Goal: Navigation & Orientation: Find specific page/section

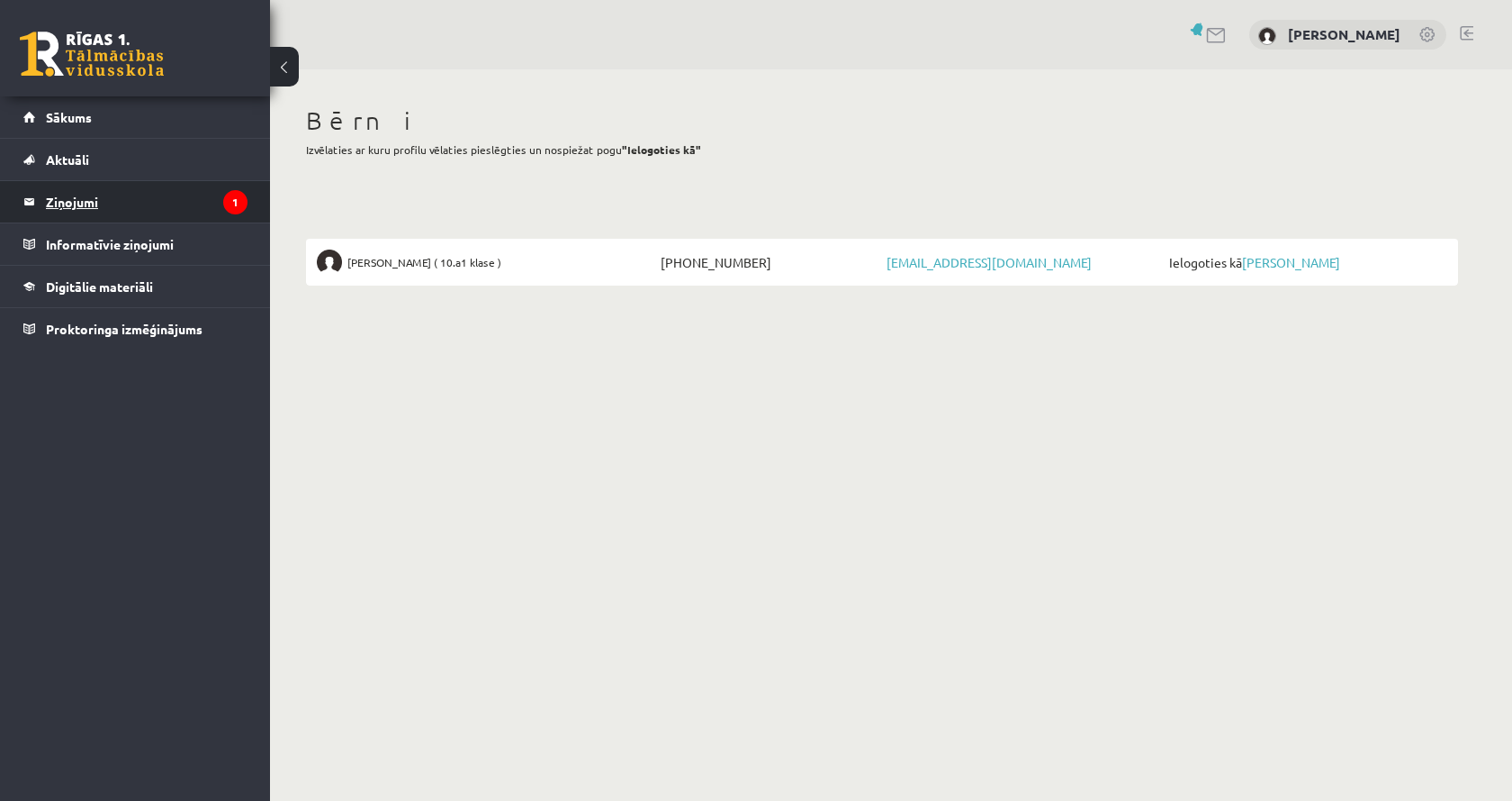
click at [165, 198] on legend "Ziņojumi 1" at bounding box center [146, 202] width 202 height 42
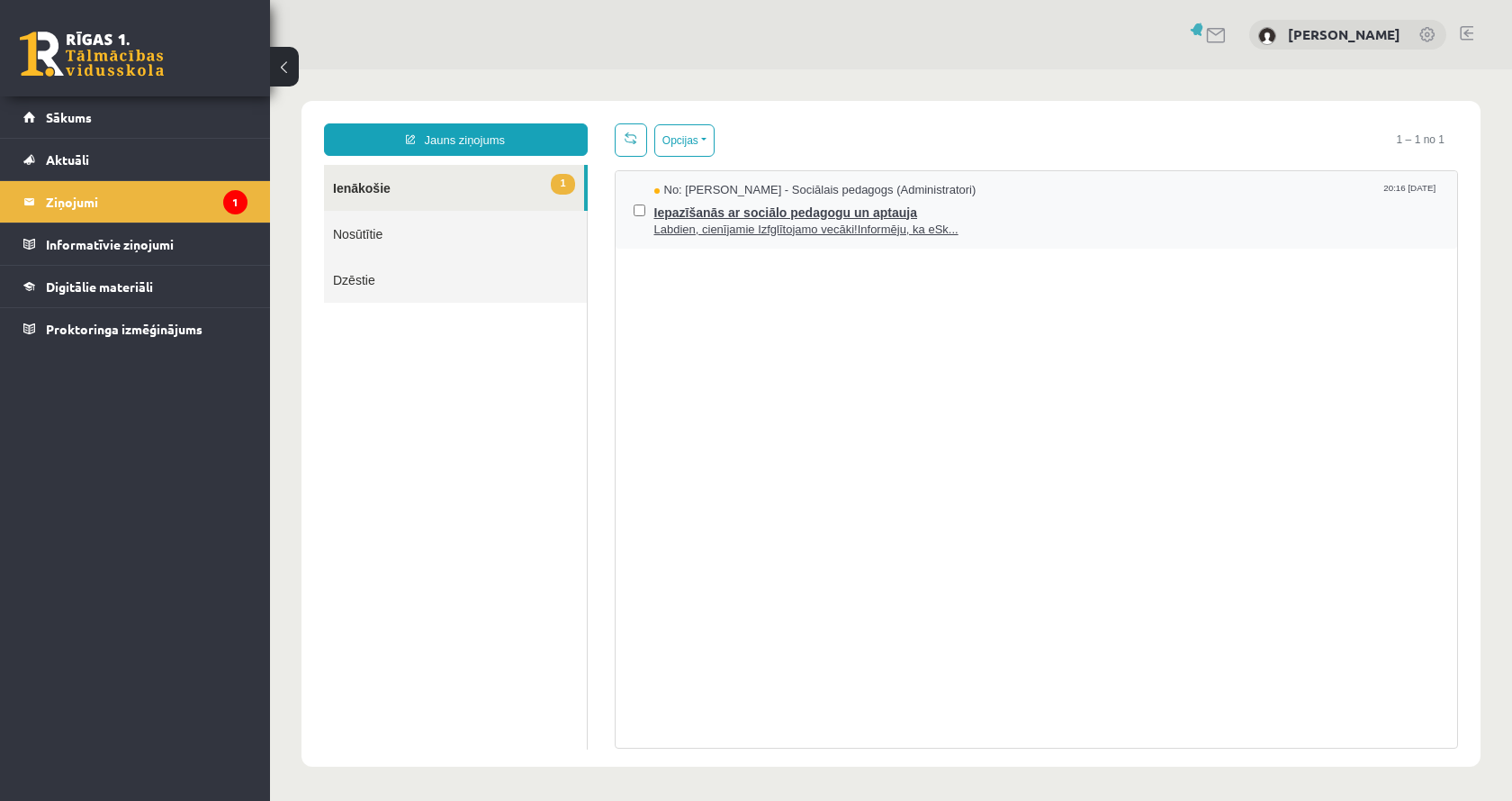
click at [840, 207] on span "Iepazīšanās ar sociālo pedagogu un aptauja" at bounding box center [1047, 210] width 786 height 22
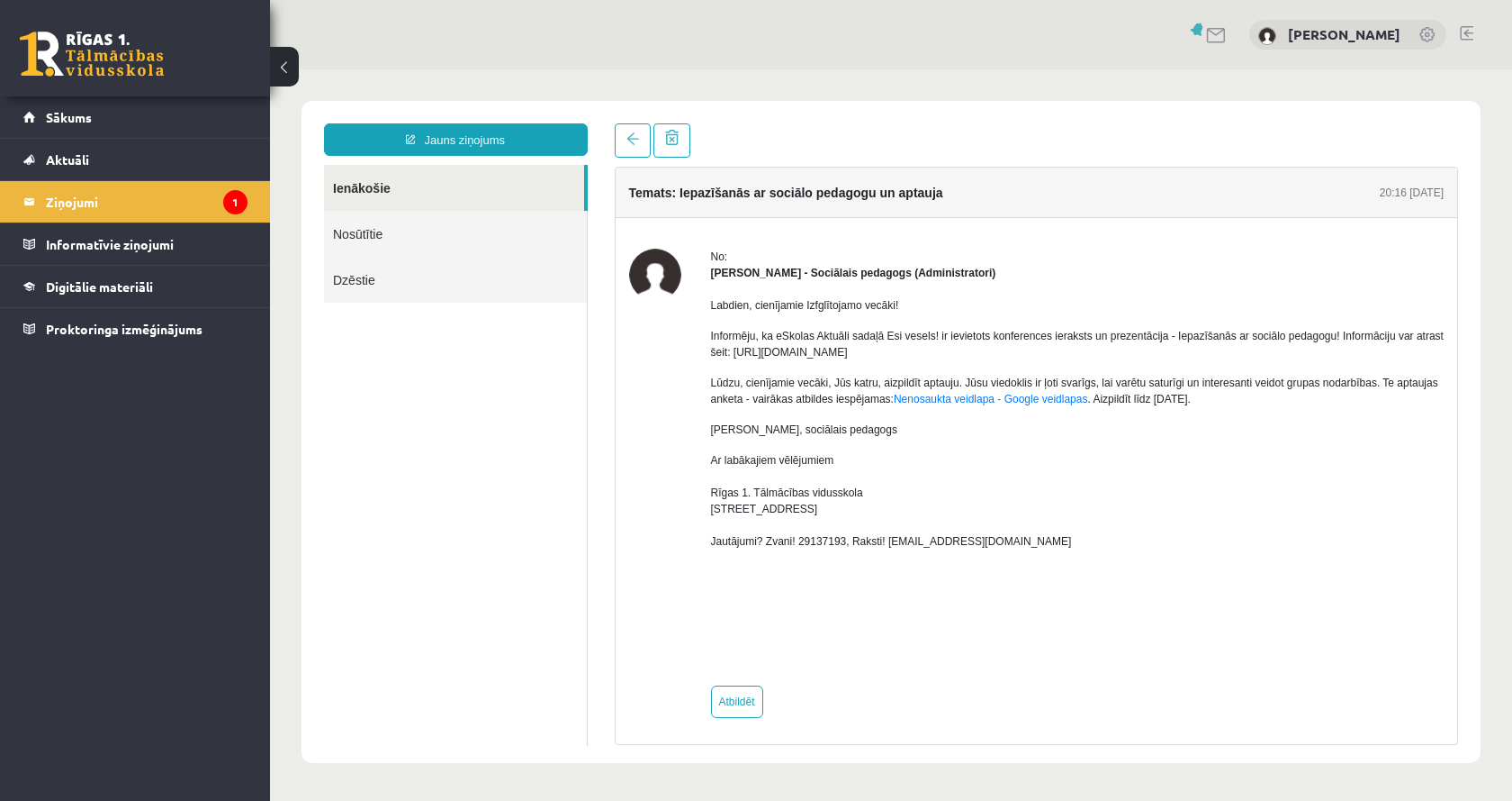
scroll to position [5, 0]
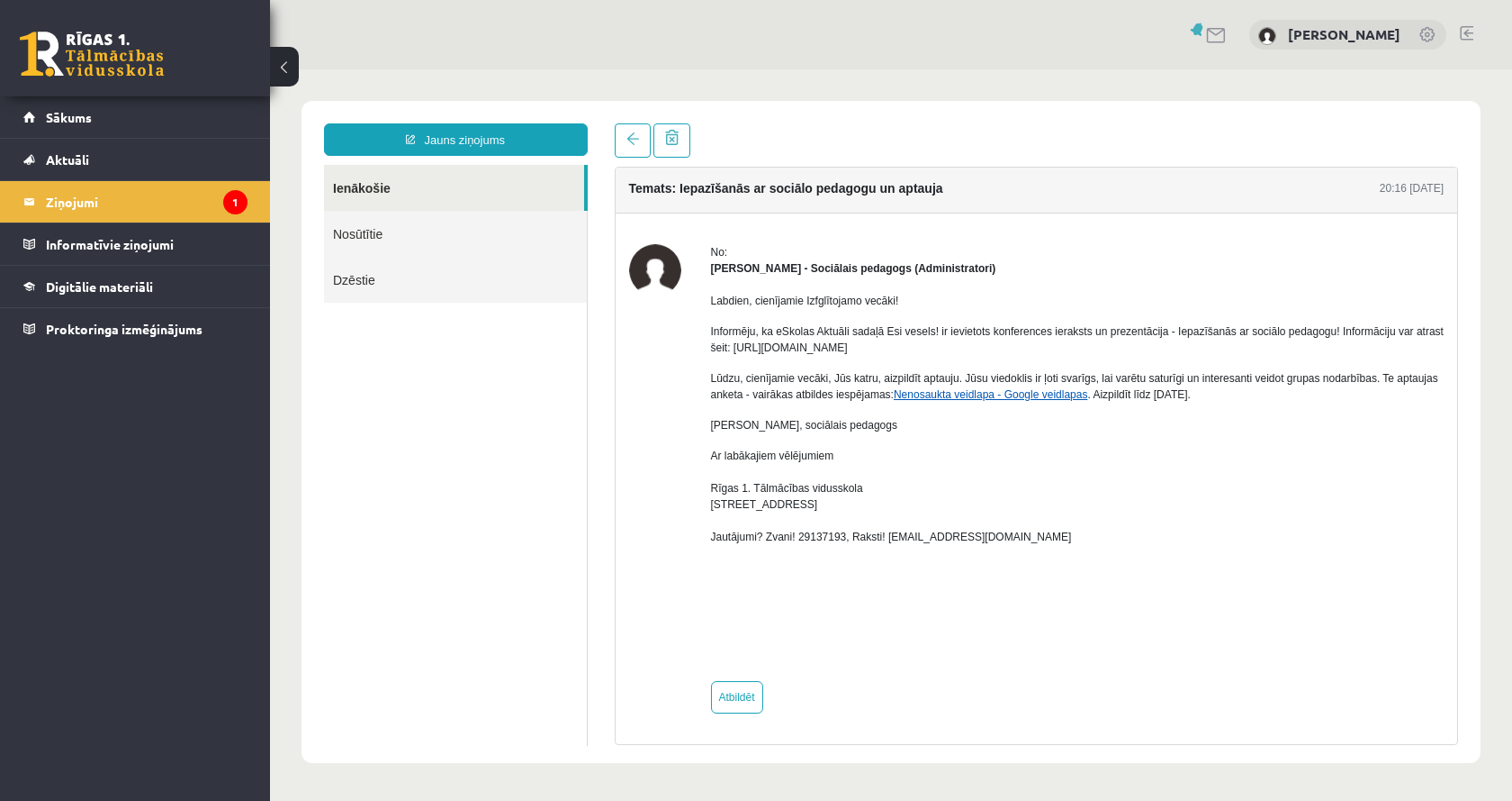
click at [950, 394] on link "Nenosaukta veidlapa - Google veidlapas" at bounding box center [990, 394] width 193 height 13
click at [143, 208] on legend "Ziņojumi 1" at bounding box center [146, 202] width 202 height 42
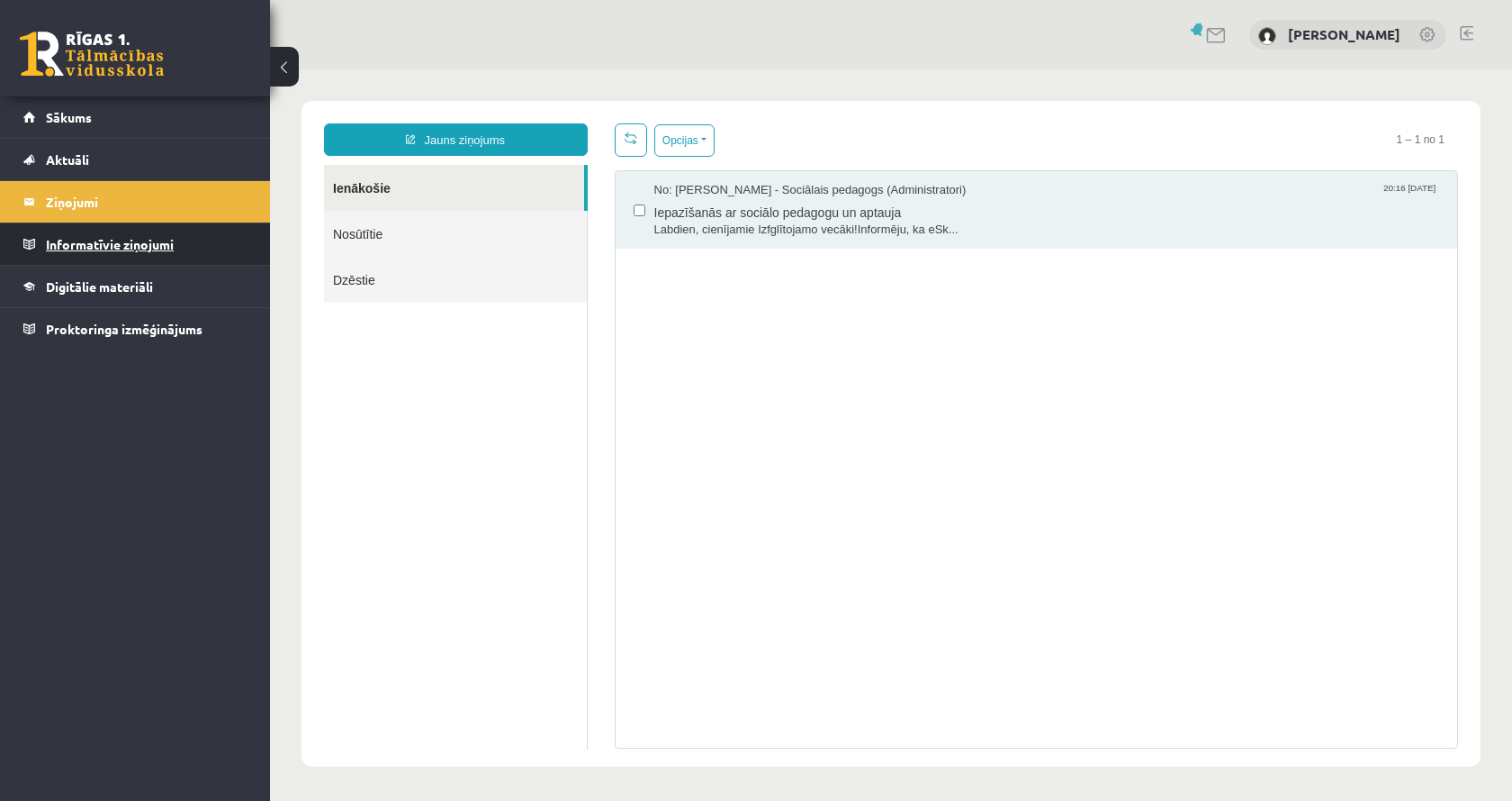
scroll to position [0, 0]
click at [133, 247] on legend "Informatīvie ziņojumi 0" at bounding box center [146, 244] width 202 height 42
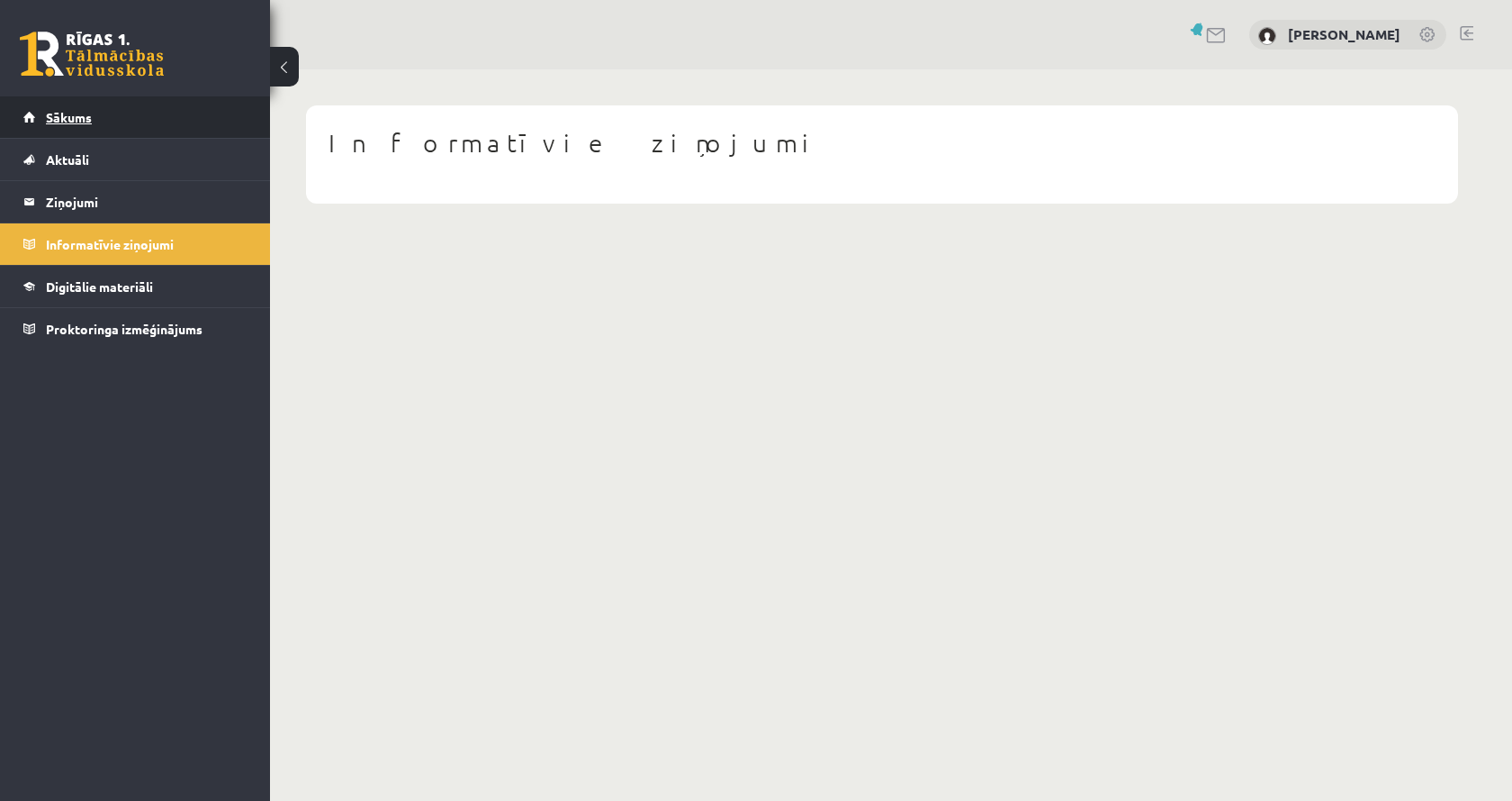
click at [85, 123] on span "Sākums" at bounding box center [68, 116] width 46 height 16
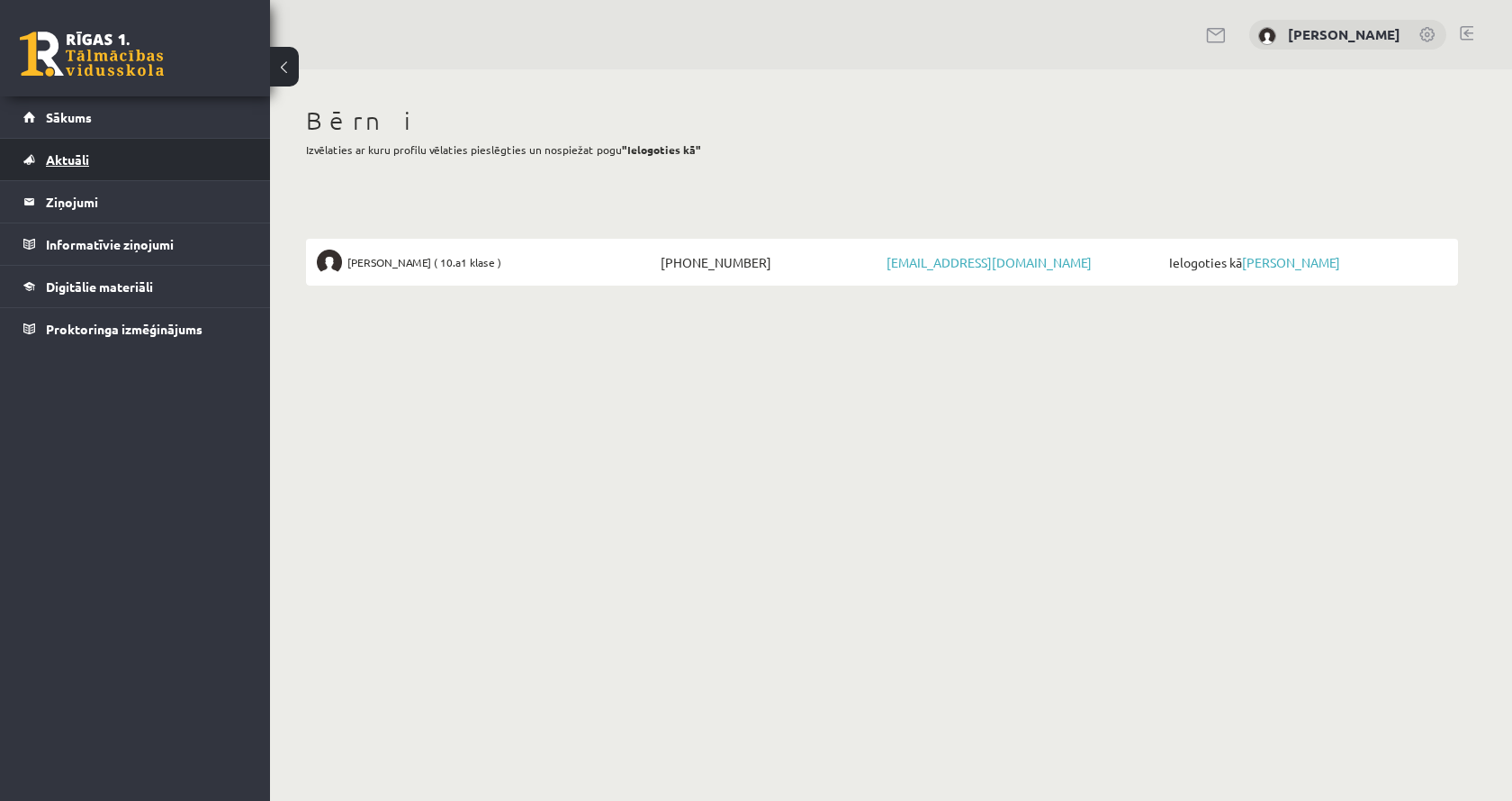
click at [72, 156] on span "Aktuāli" at bounding box center [67, 159] width 43 height 16
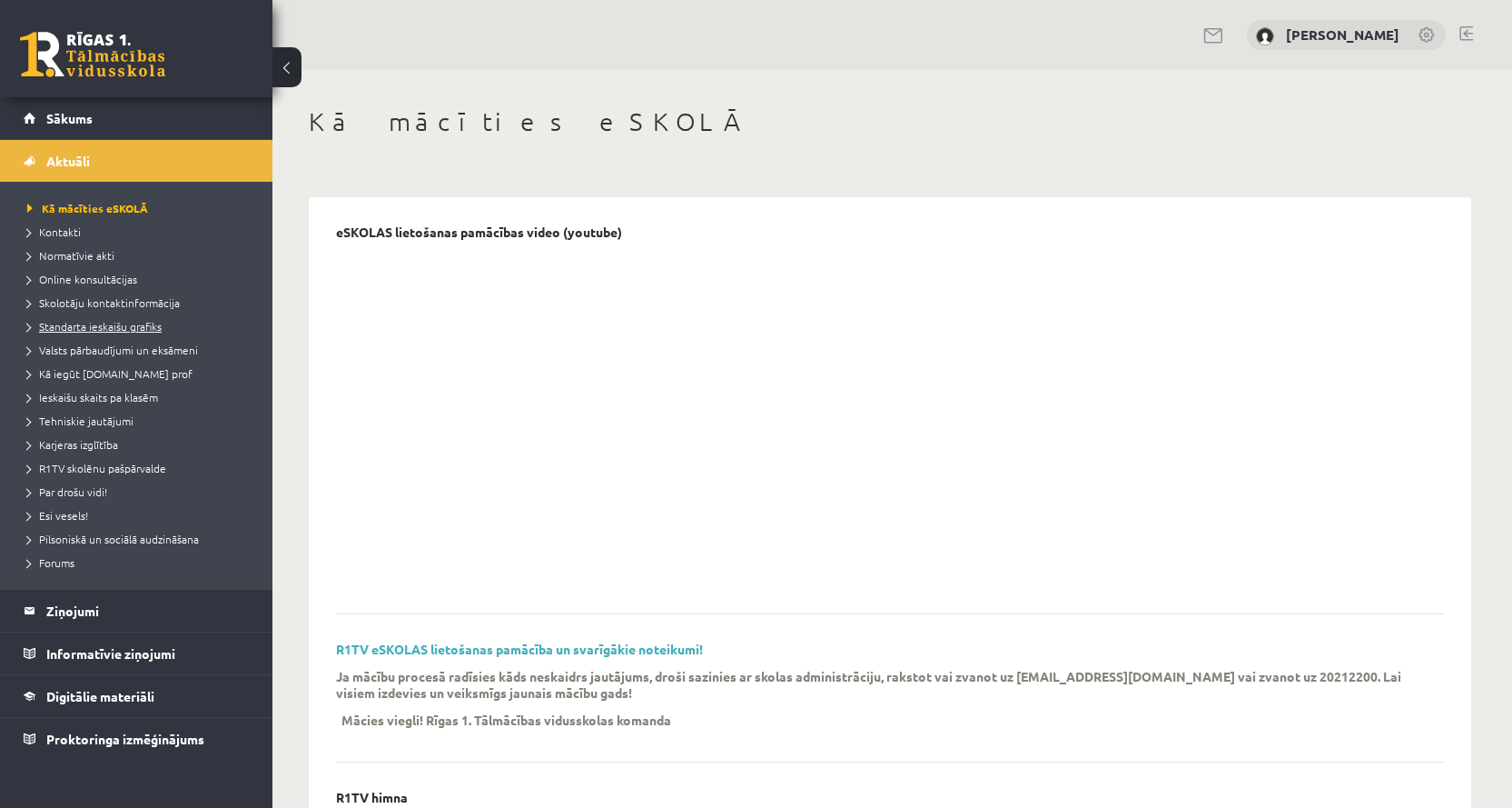
click at [105, 329] on span "Standarta ieskaišu grafiks" at bounding box center [94, 326] width 134 height 14
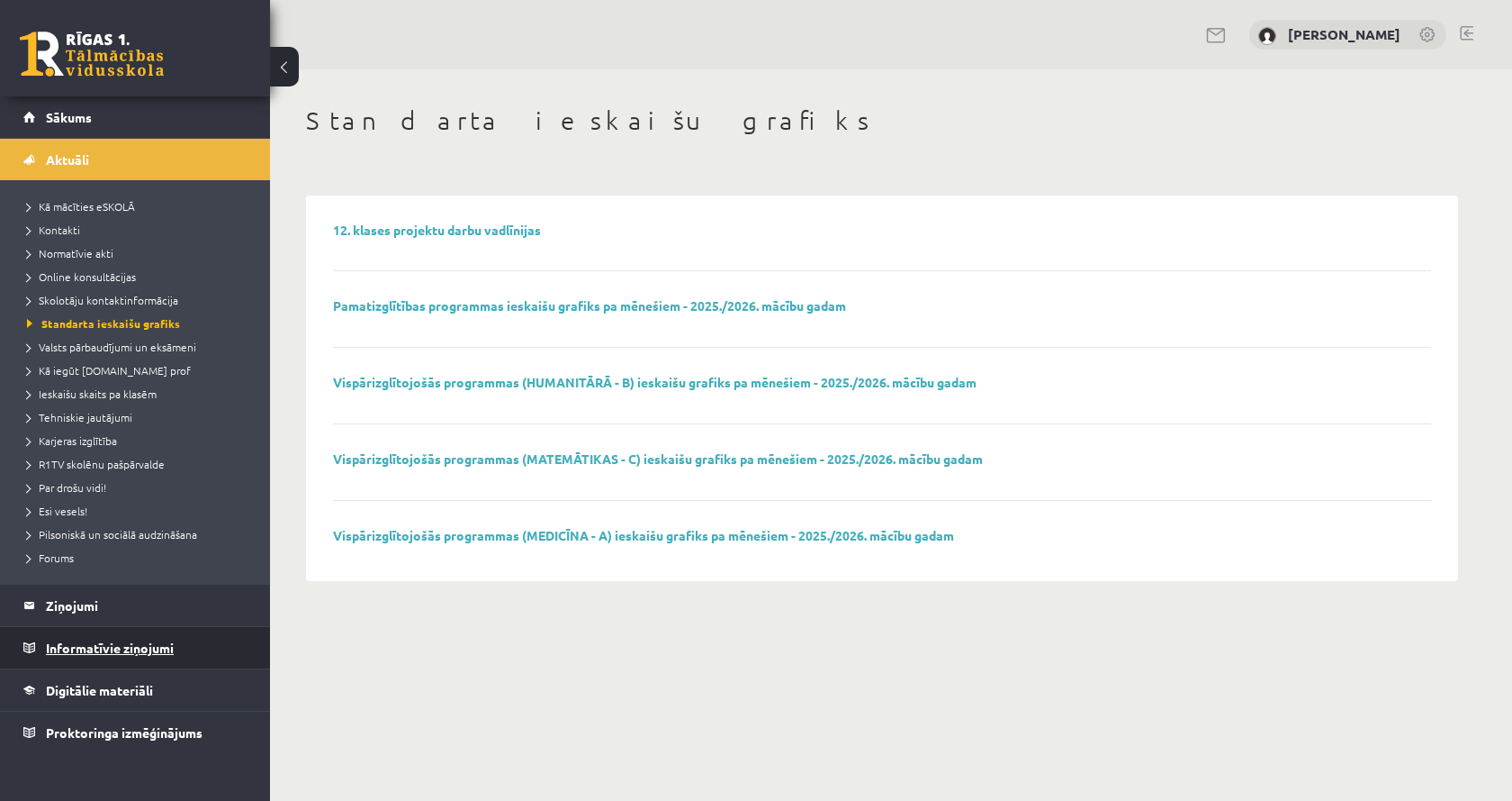
click at [111, 649] on legend "Informatīvie ziņojumi 0" at bounding box center [146, 647] width 202 height 42
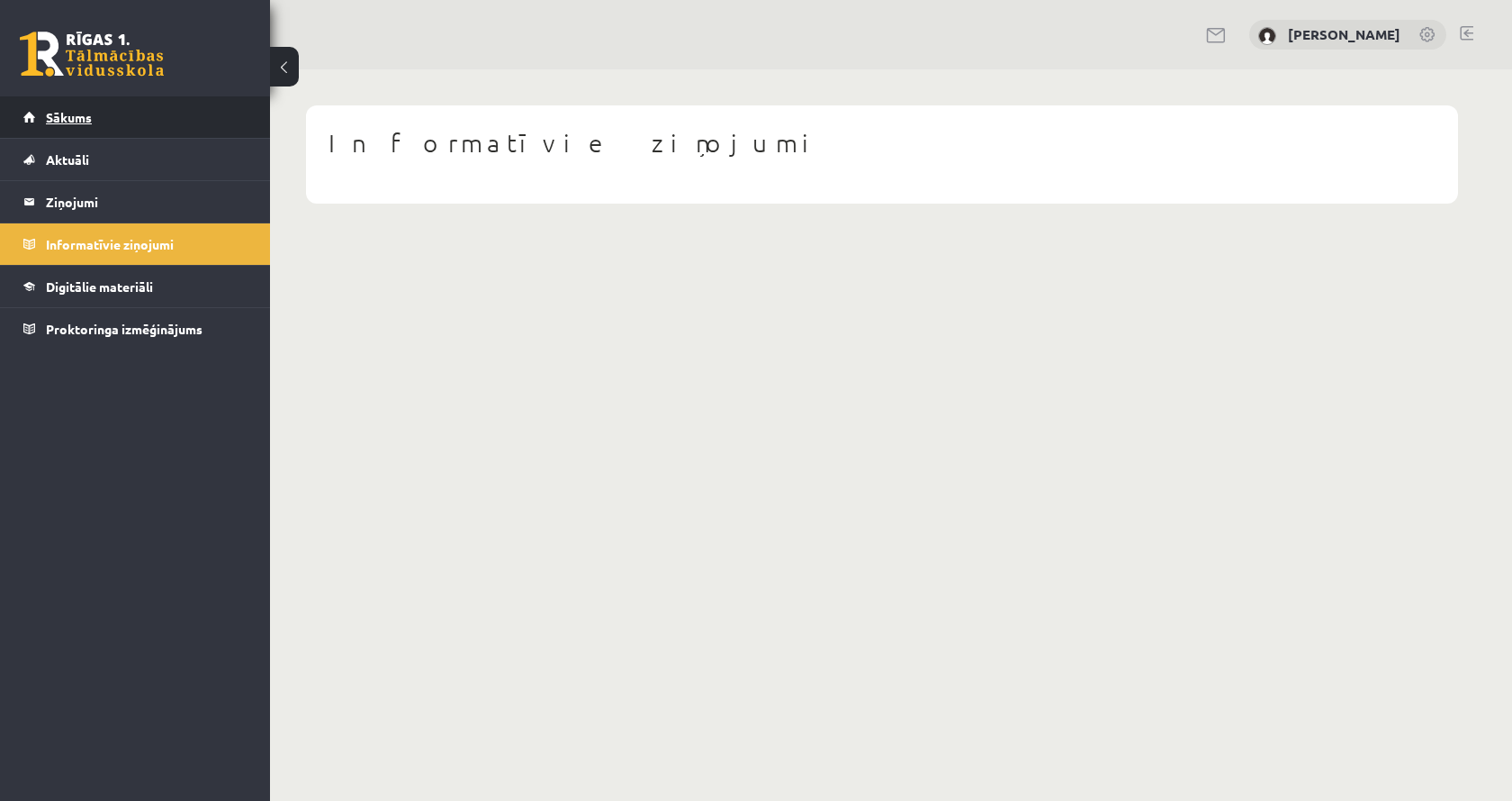
click at [77, 116] on span "Sākums" at bounding box center [68, 116] width 46 height 16
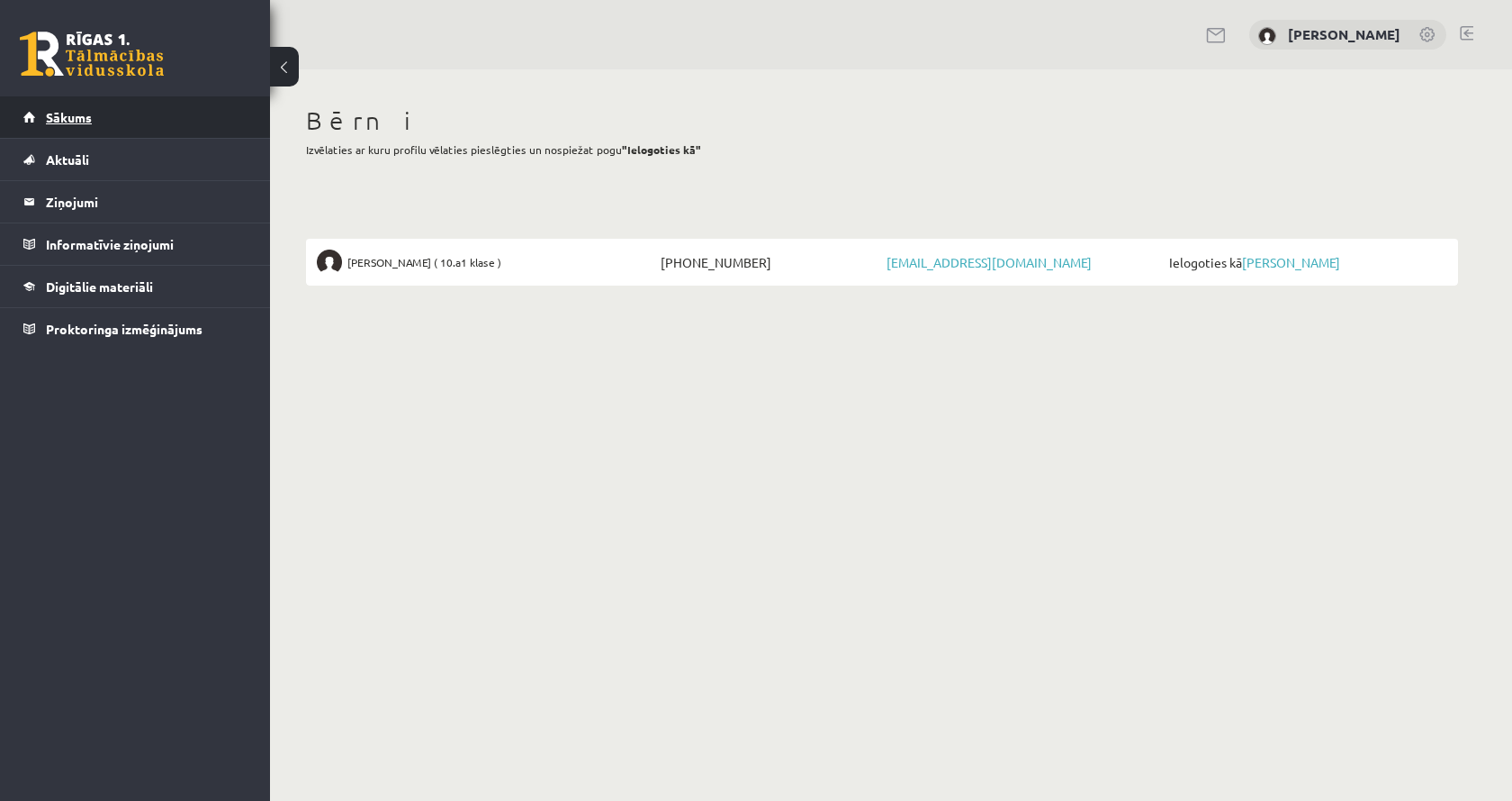
click at [89, 106] on link "Sākums" at bounding box center [135, 117] width 224 height 42
click at [67, 120] on span "Sākums" at bounding box center [68, 116] width 46 height 16
click at [99, 242] on legend "Informatīvie ziņojumi 0" at bounding box center [146, 244] width 202 height 42
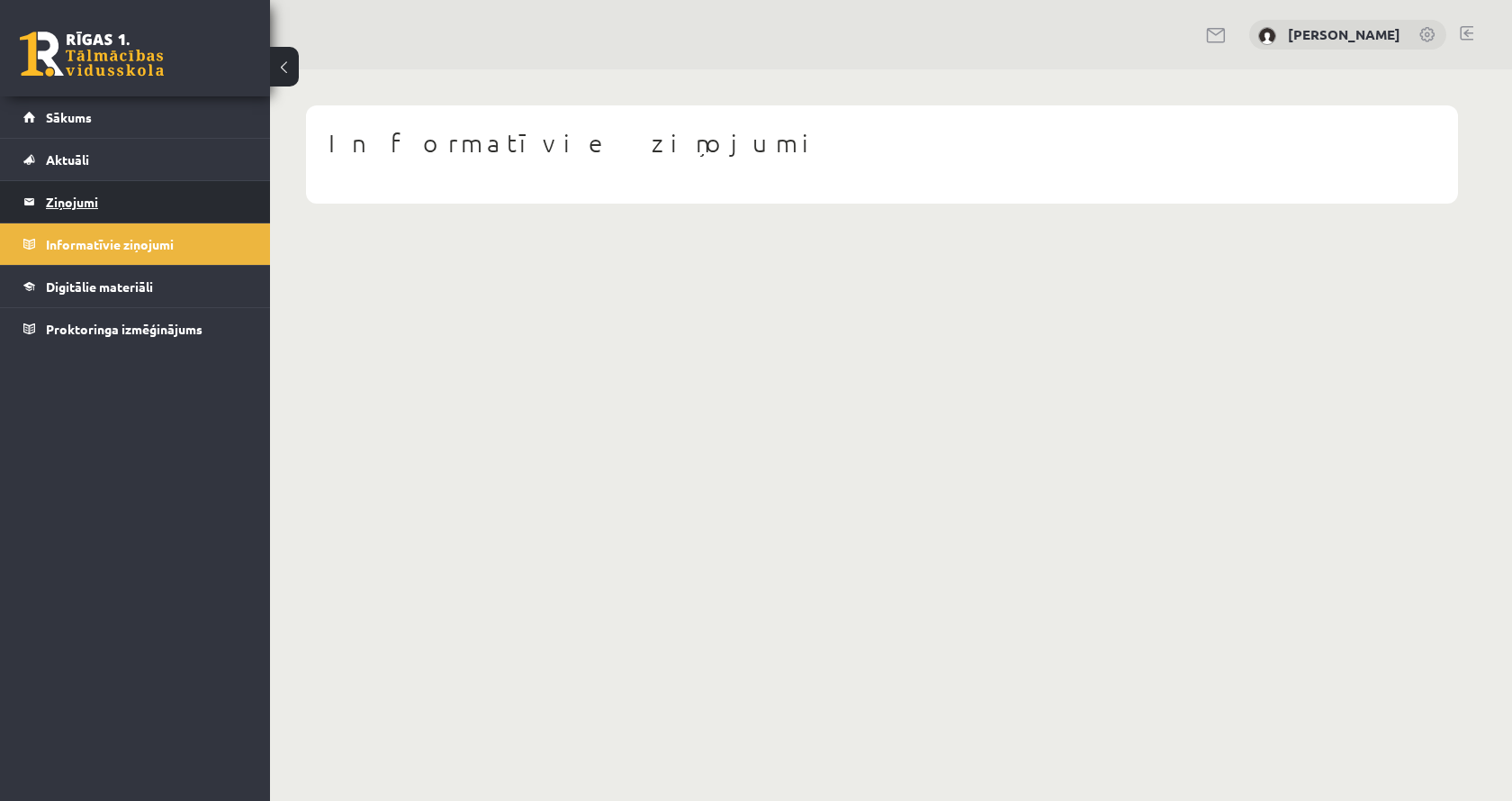
click at [91, 198] on legend "Ziņojumi 0" at bounding box center [146, 202] width 202 height 42
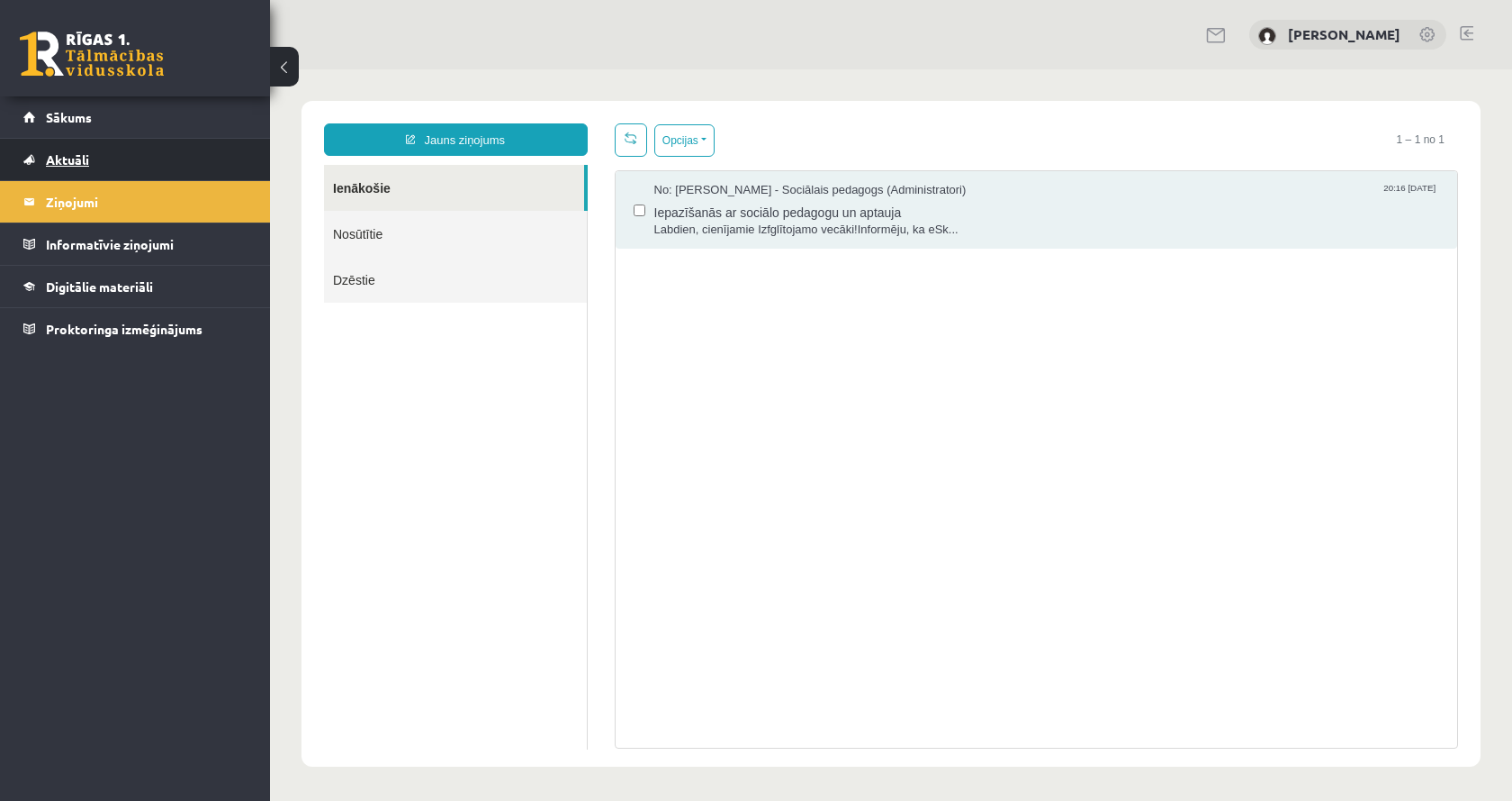
click at [99, 159] on link "Aktuāli" at bounding box center [135, 159] width 224 height 42
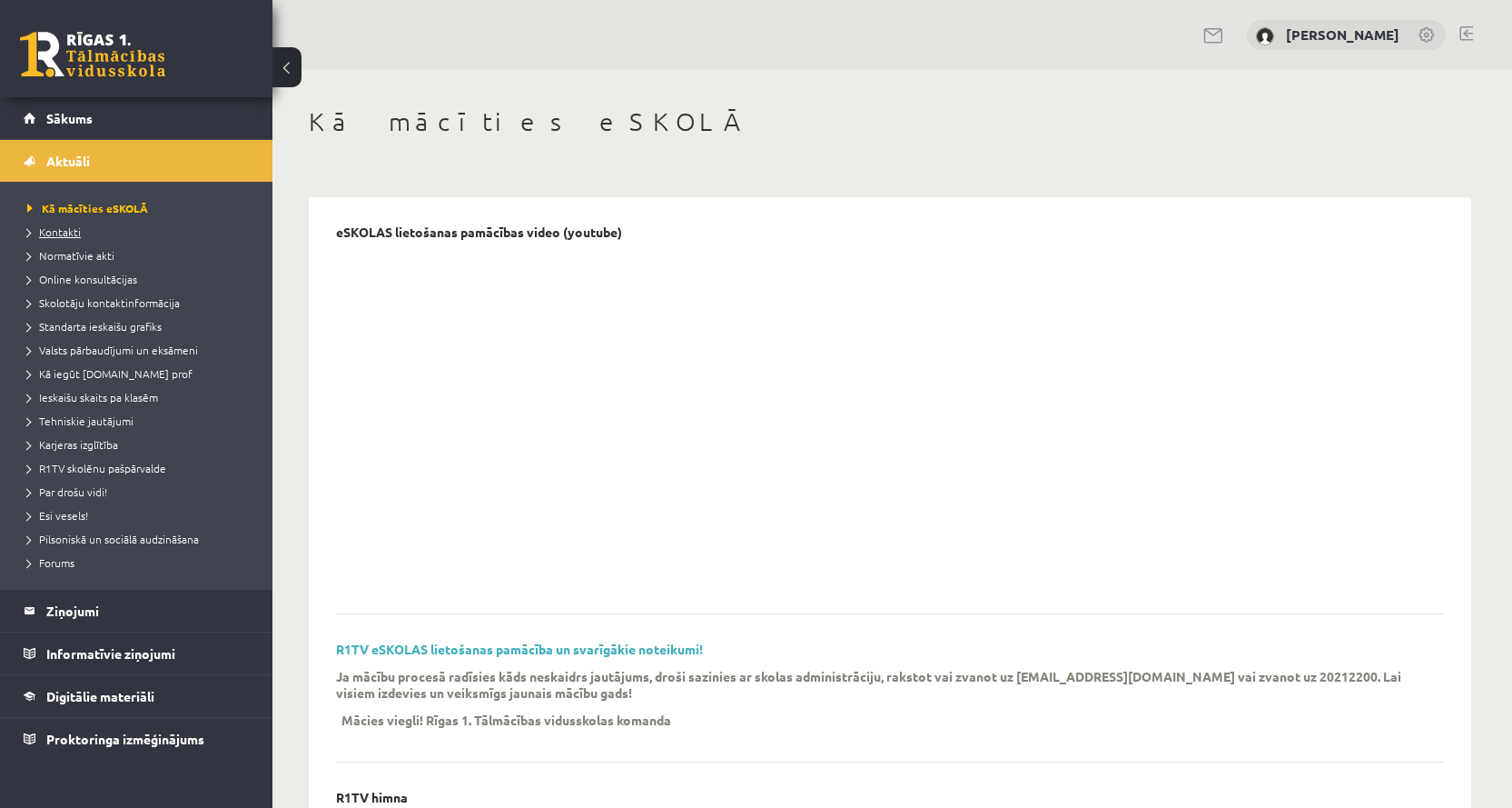
click at [66, 227] on span "Kontakti" at bounding box center [53, 231] width 53 height 14
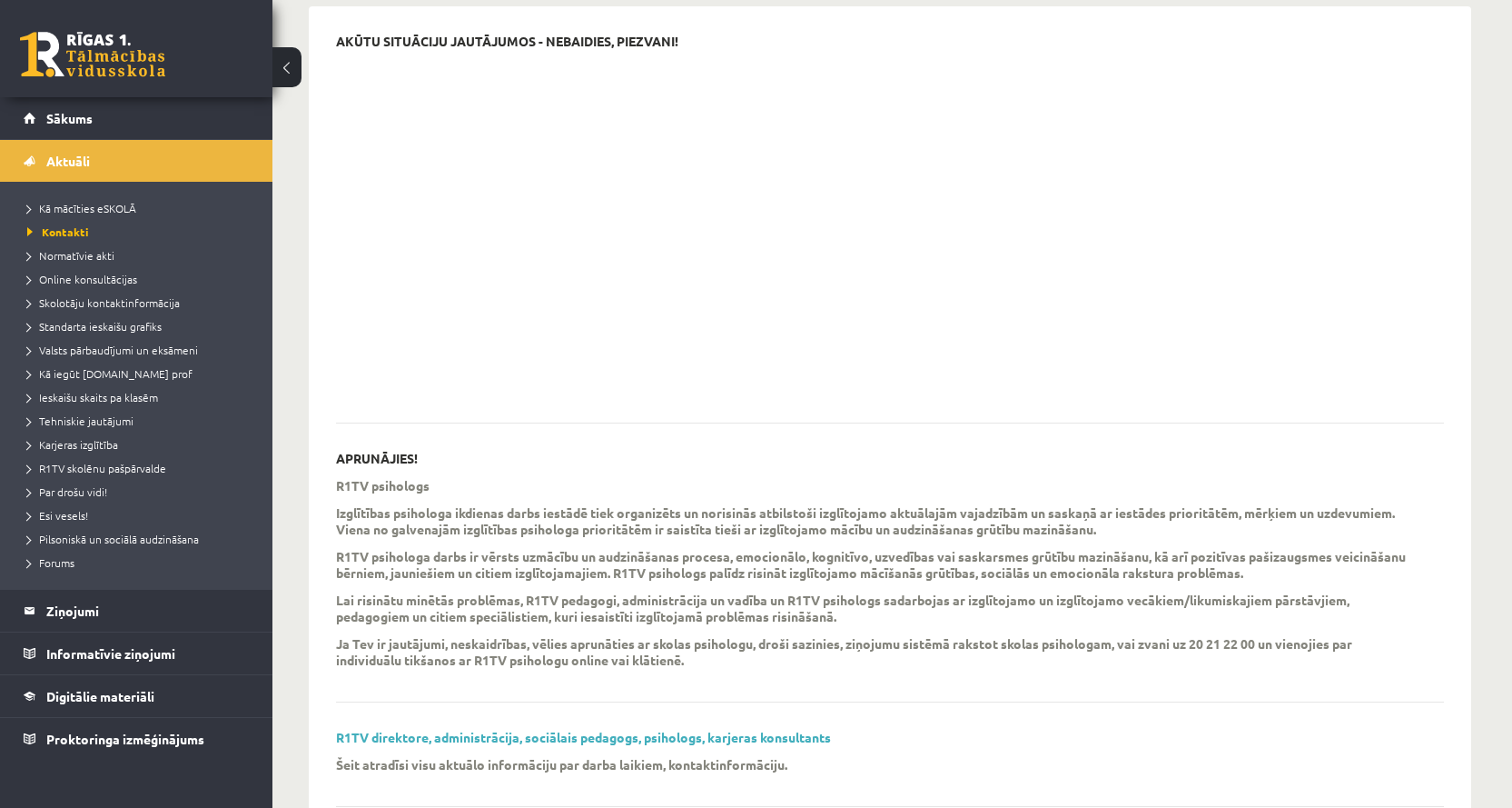
scroll to position [335, 0]
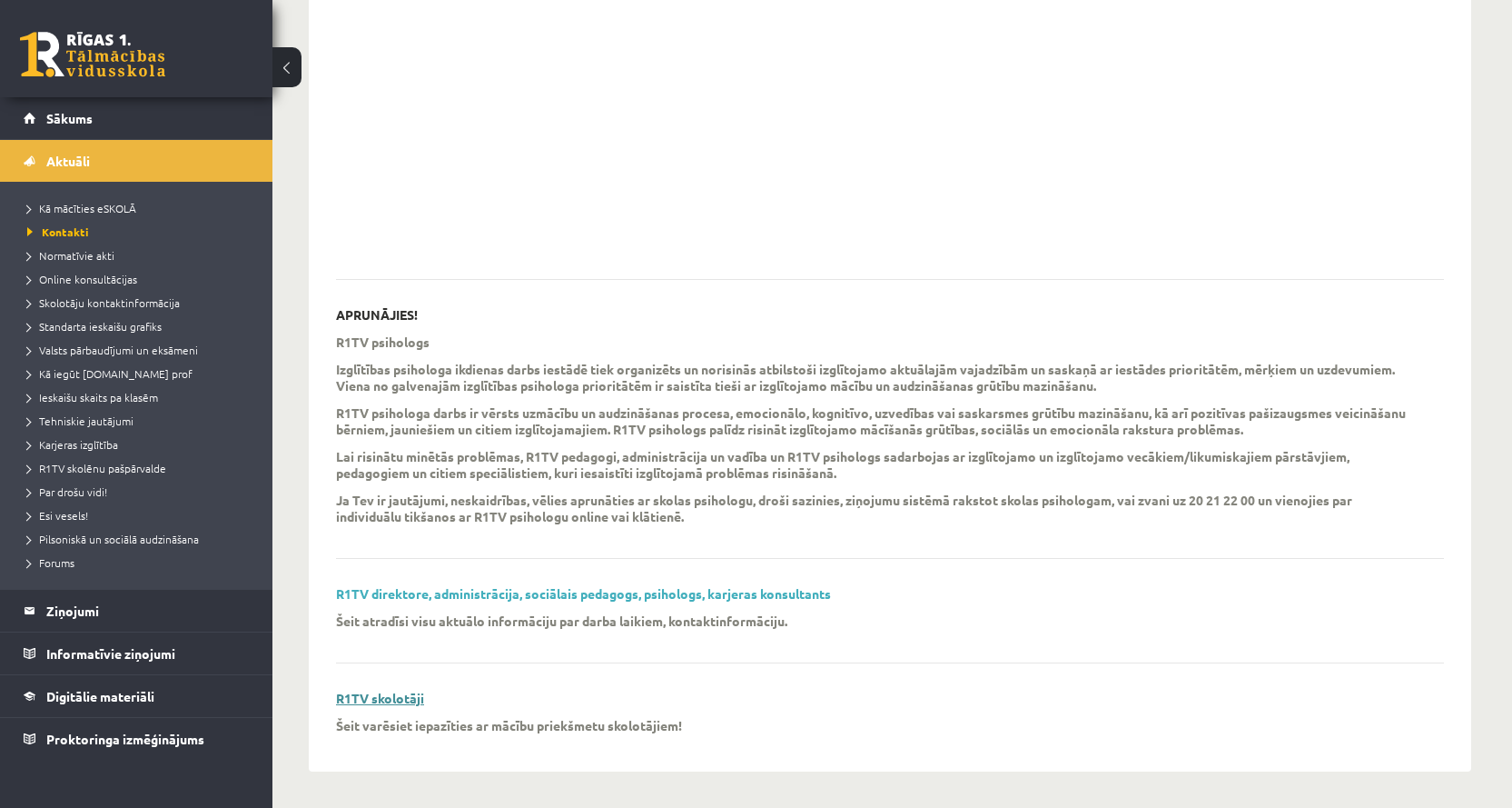
click at [387, 696] on link "R1TV skolotāji" at bounding box center [380, 697] width 88 height 16
click at [604, 594] on link "R1TV direktore, administrācija, sociālais pedagogs, psihologs, karjeras konsult…" at bounding box center [583, 592] width 495 height 16
click at [52, 561] on span "Forums" at bounding box center [51, 561] width 47 height 14
click at [68, 393] on span "Ieskaišu skaits pa klasēm" at bounding box center [92, 396] width 130 height 14
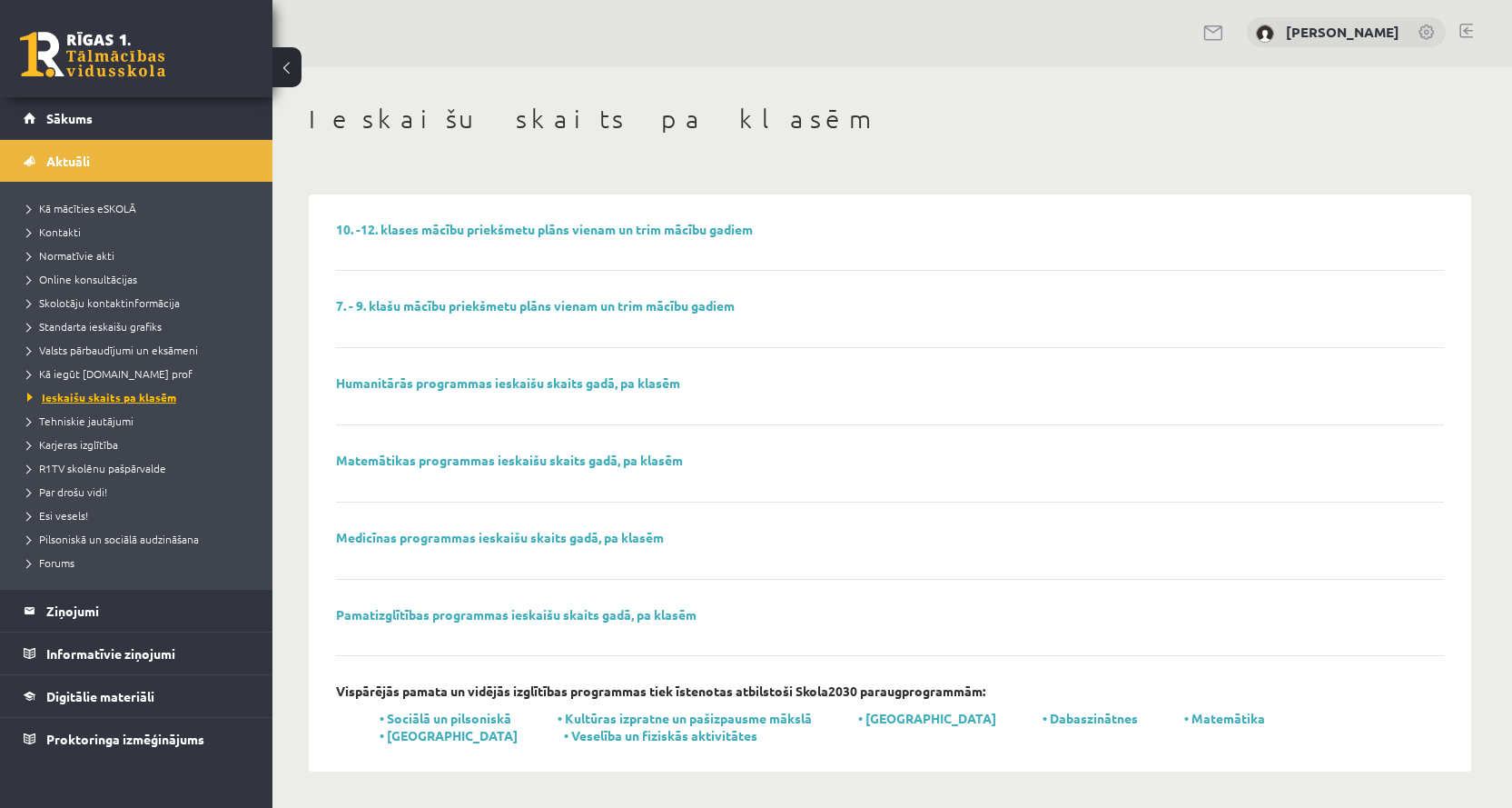
scroll to position [3, 0]
click at [431, 226] on link "10. -12. klases mācību priekšmetu plāns vienam un trim mācību gadiem" at bounding box center [544, 228] width 416 height 16
click at [89, 322] on span "Standarta ieskaišu grafiks" at bounding box center [94, 326] width 134 height 14
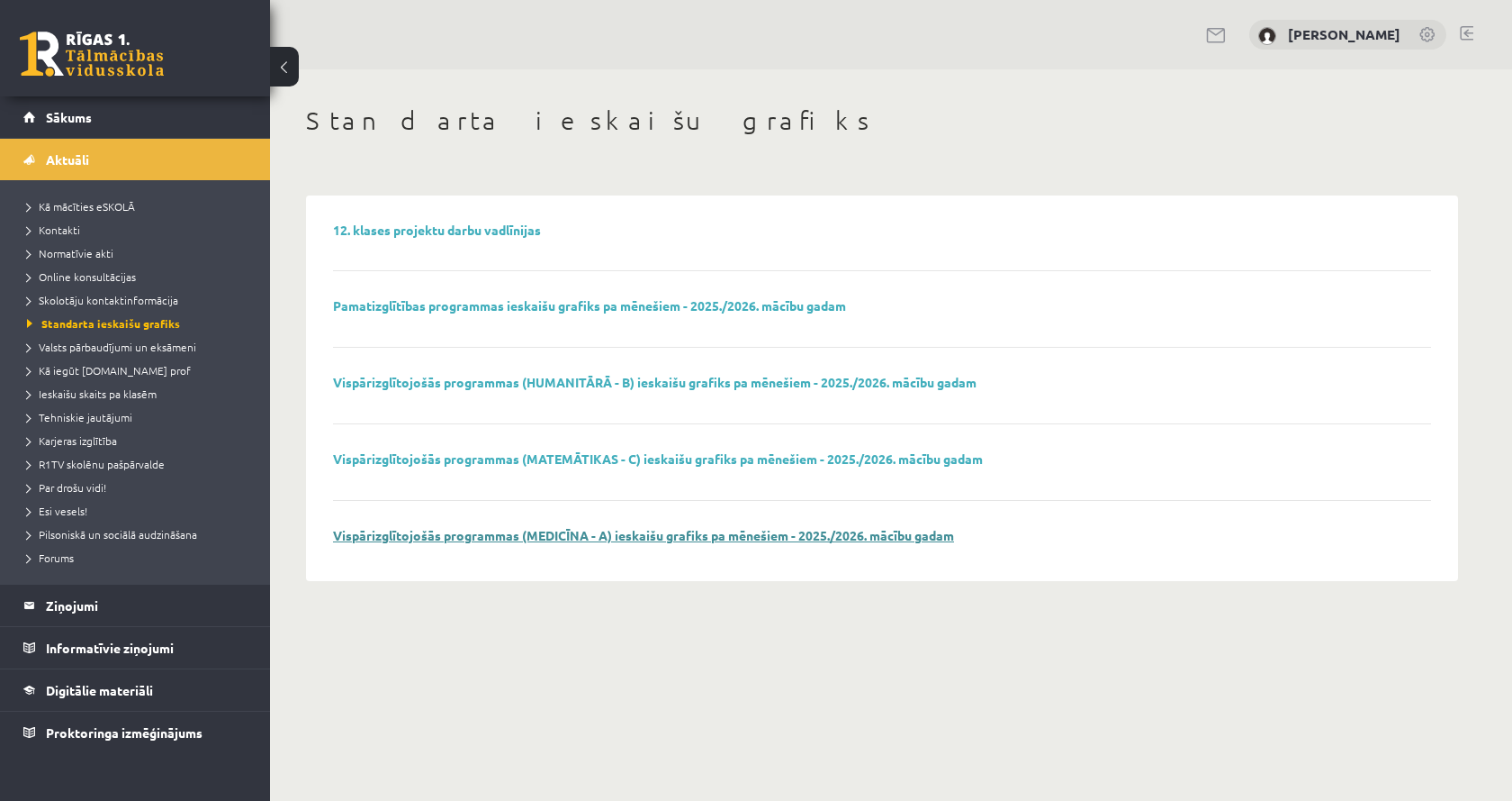
click at [440, 536] on link "Vispārizglītojošās programmas (MEDICĪNA - A) ieskaišu grafiks pa mēnešiem - 202…" at bounding box center [643, 534] width 621 height 16
click at [55, 275] on span "Online konsultācijas" at bounding box center [81, 275] width 109 height 14
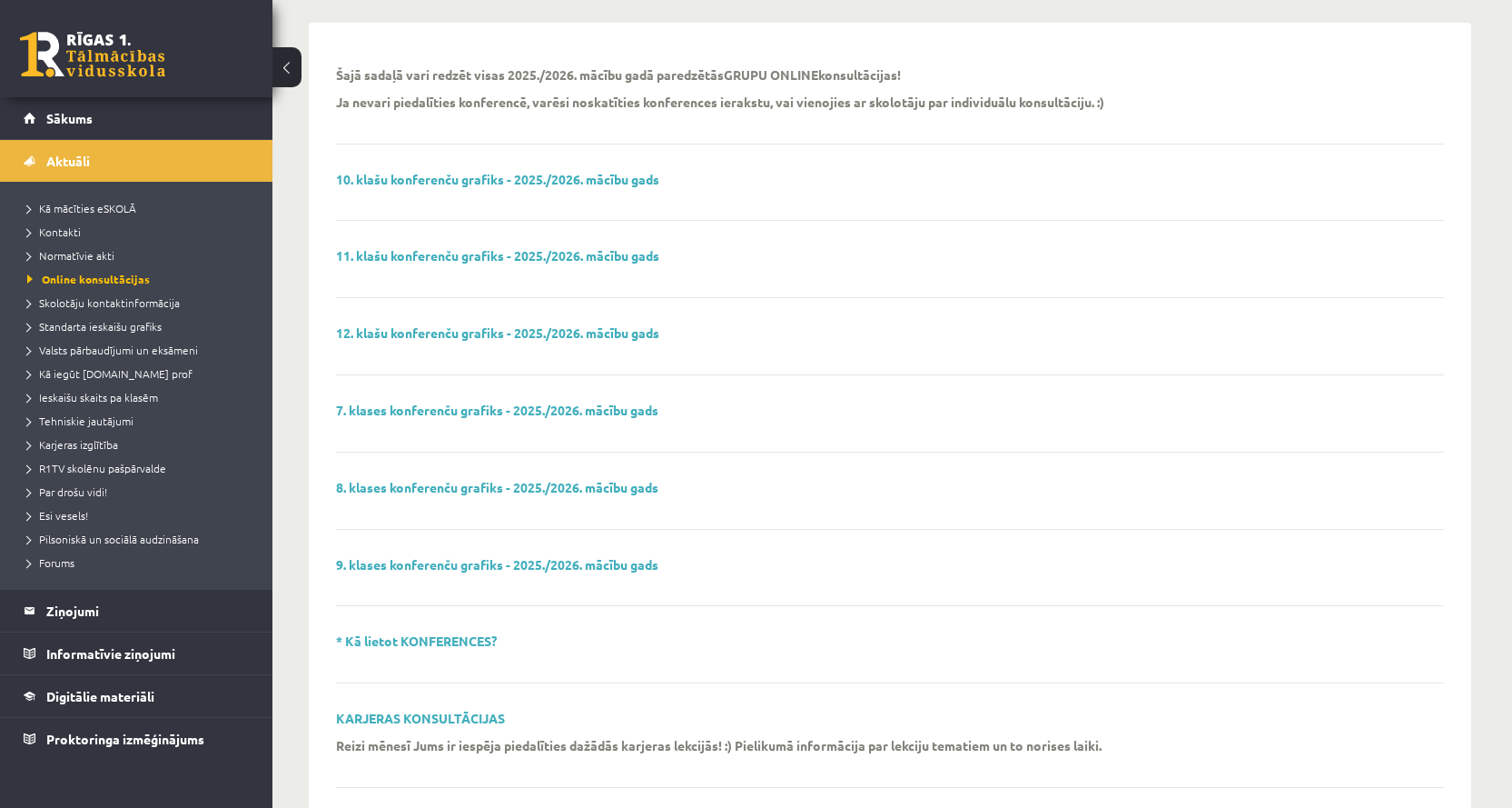
scroll to position [182, 0]
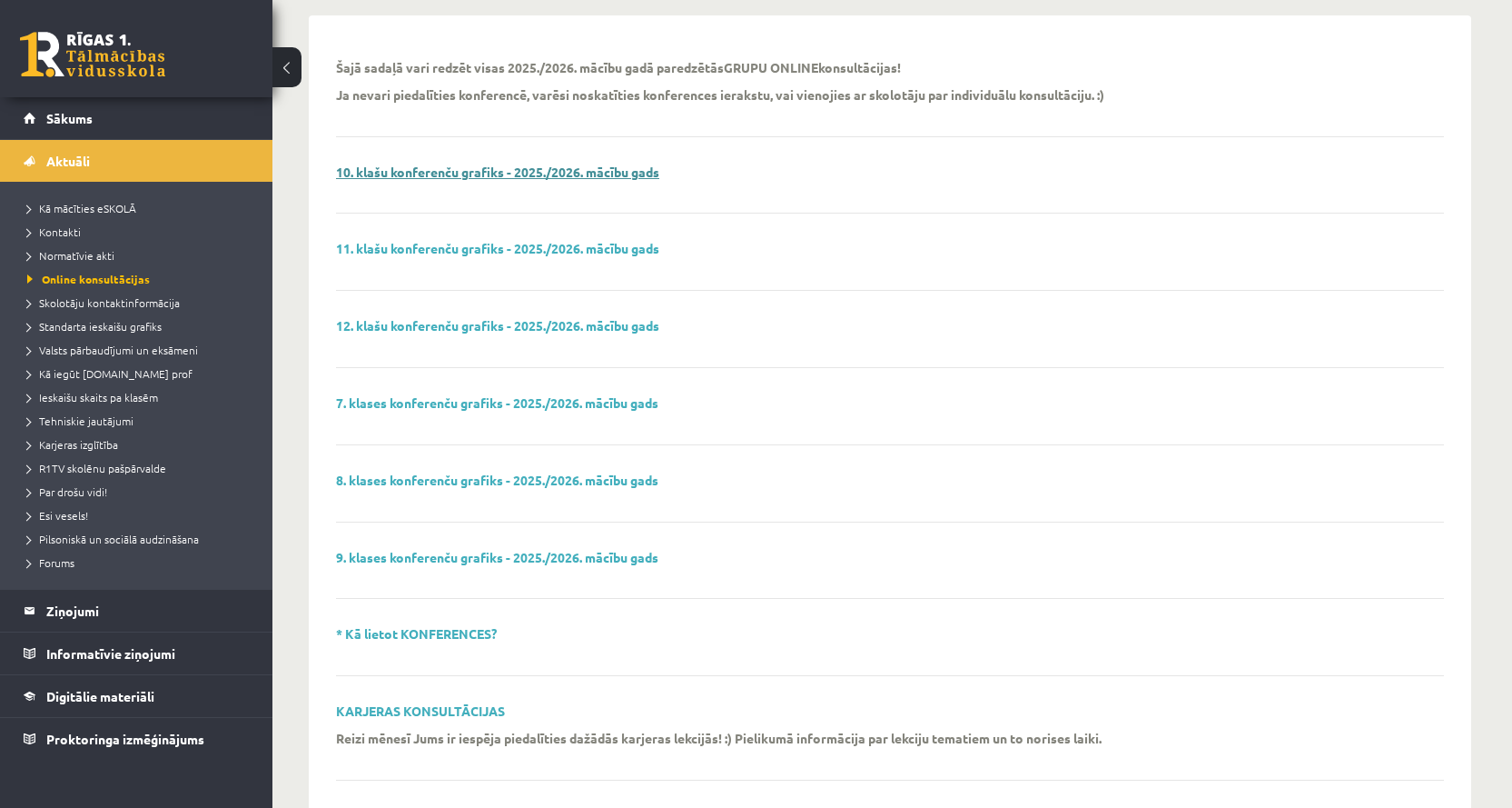
click at [468, 170] on link "10. klašu konferenču grafiks - 2025./2026. mācību gads" at bounding box center [497, 171] width 324 height 16
click at [138, 654] on legend "Informatīvie ziņojumi 0" at bounding box center [147, 653] width 204 height 42
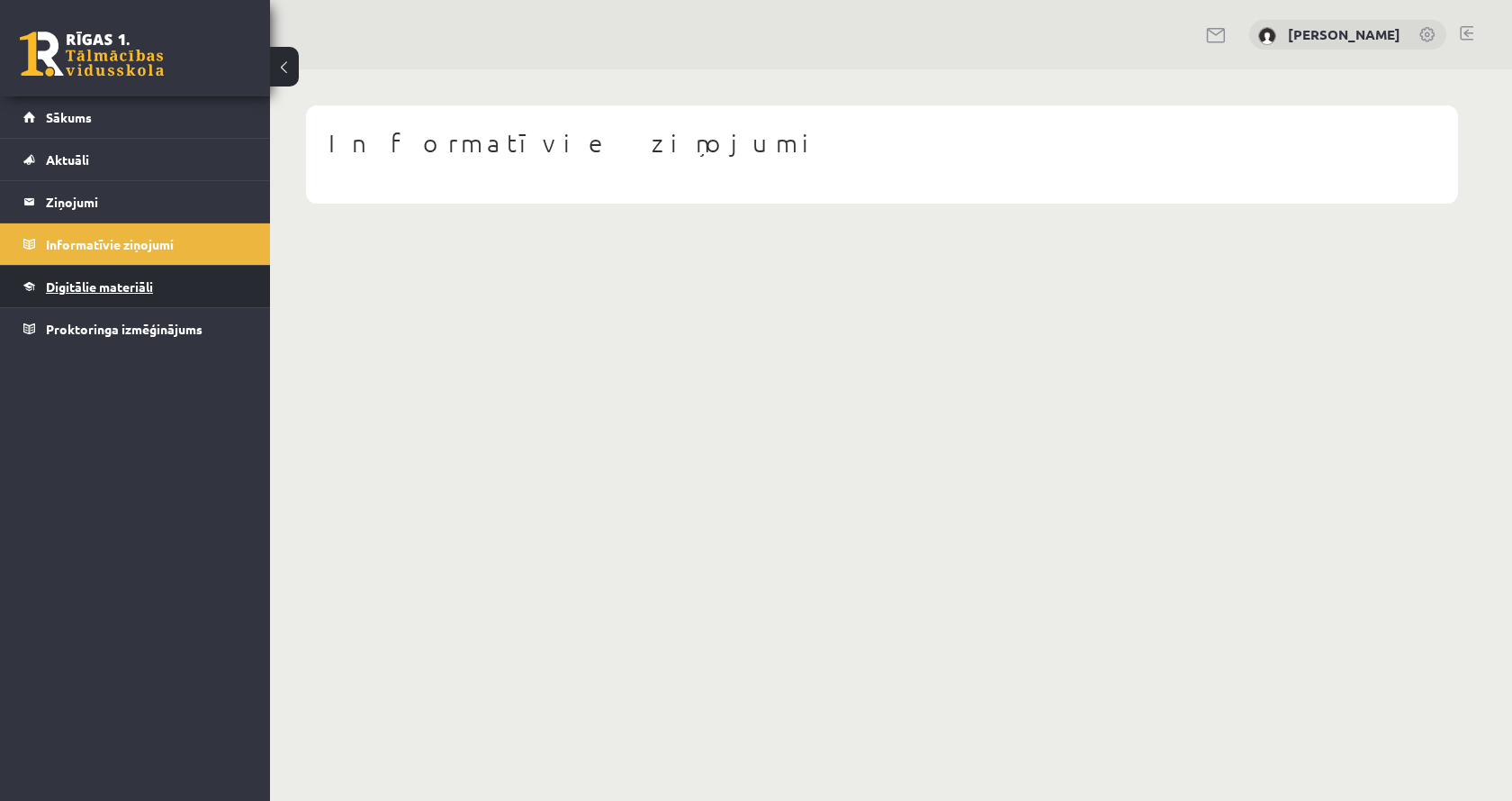
click at [86, 278] on link "Digitālie materiāli" at bounding box center [135, 287] width 224 height 42
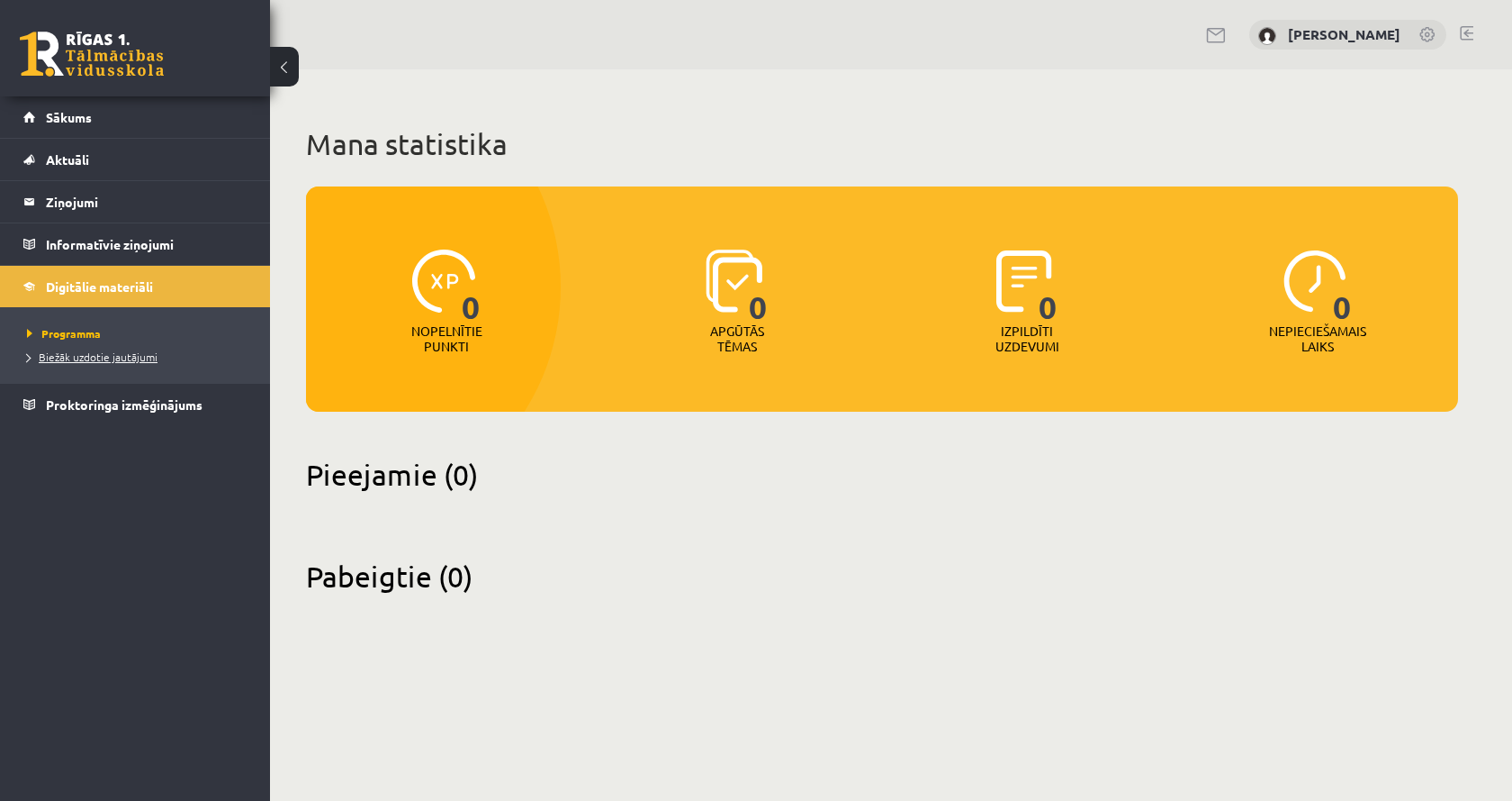
click at [123, 358] on span "Biežāk uzdotie jautājumi" at bounding box center [92, 356] width 130 height 14
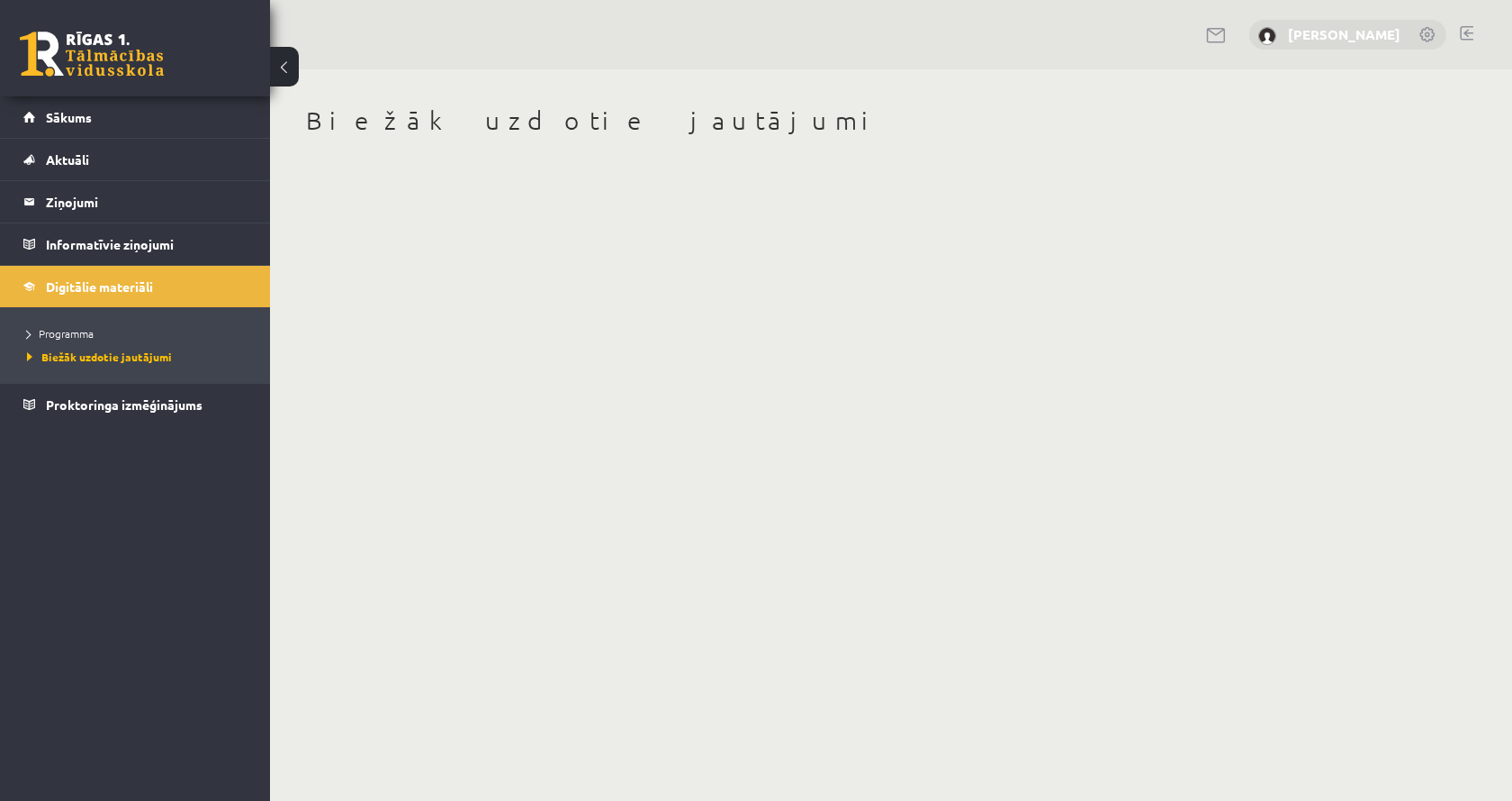
click at [1377, 34] on link "[PERSON_NAME]" at bounding box center [1344, 33] width 113 height 18
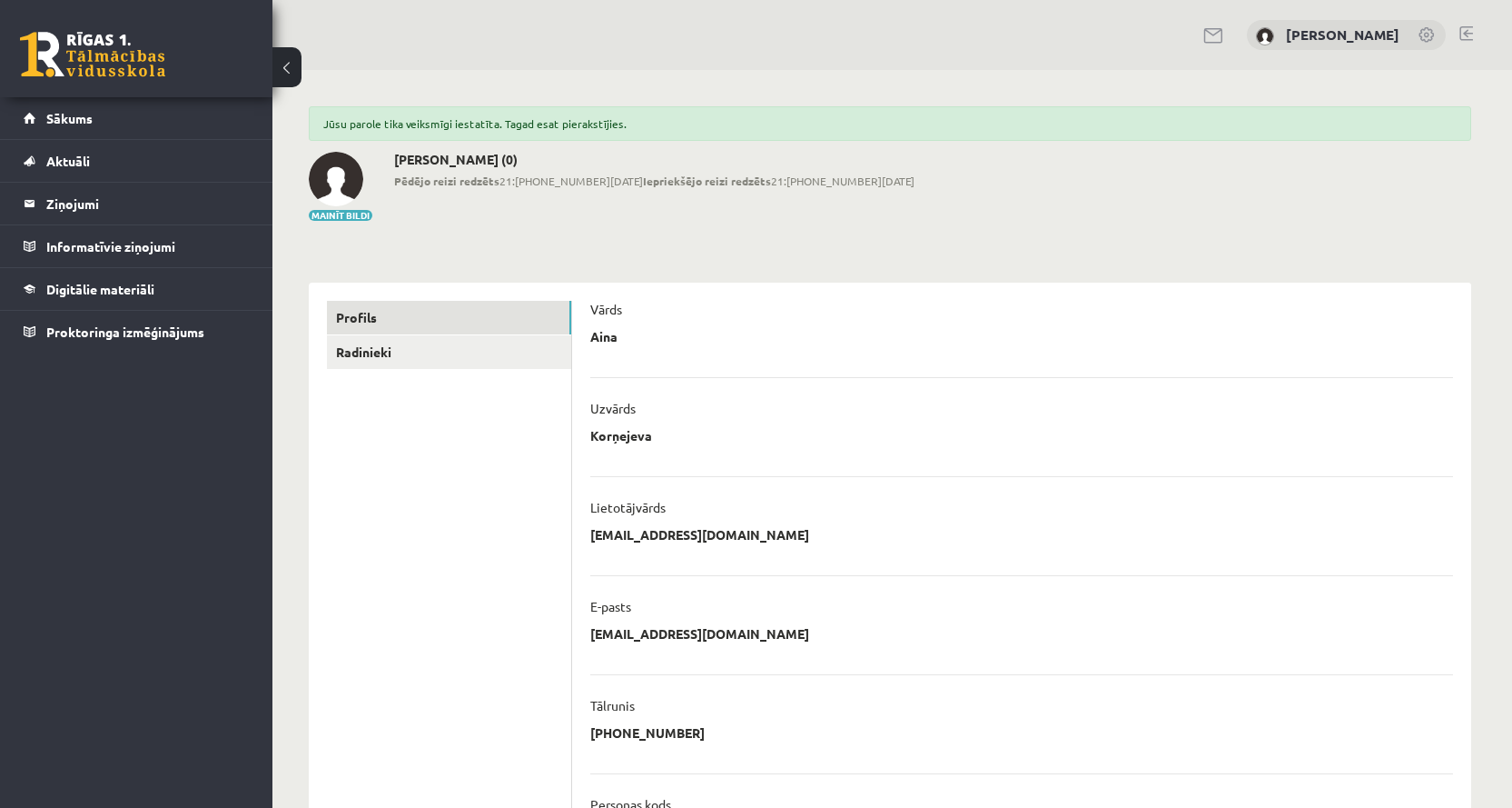
click at [1423, 36] on link at bounding box center [1427, 36] width 18 height 18
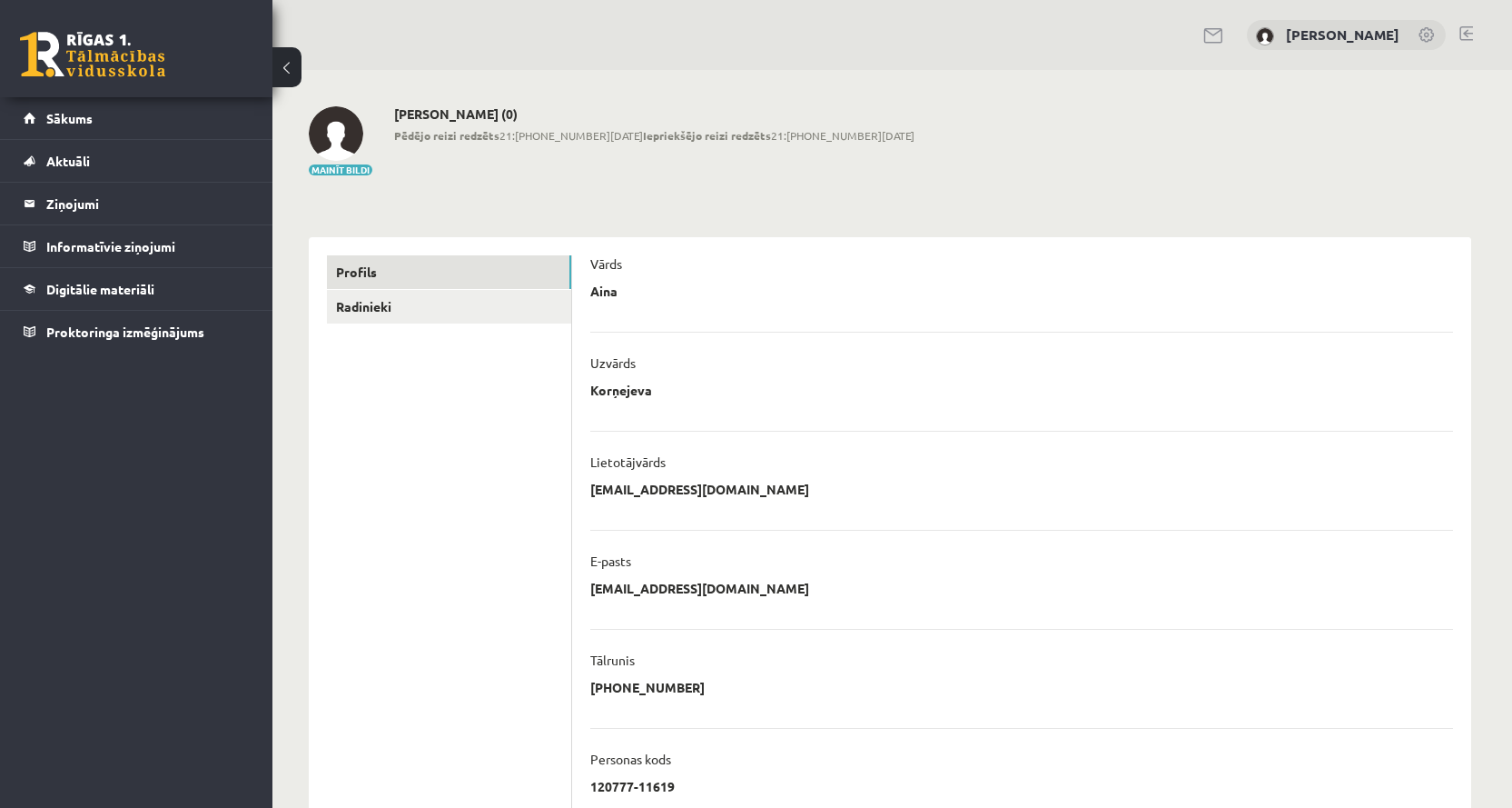
click at [1433, 31] on link at bounding box center [1427, 36] width 18 height 18
click at [1462, 30] on link at bounding box center [1466, 33] width 14 height 14
